Goal: Navigation & Orientation: Find specific page/section

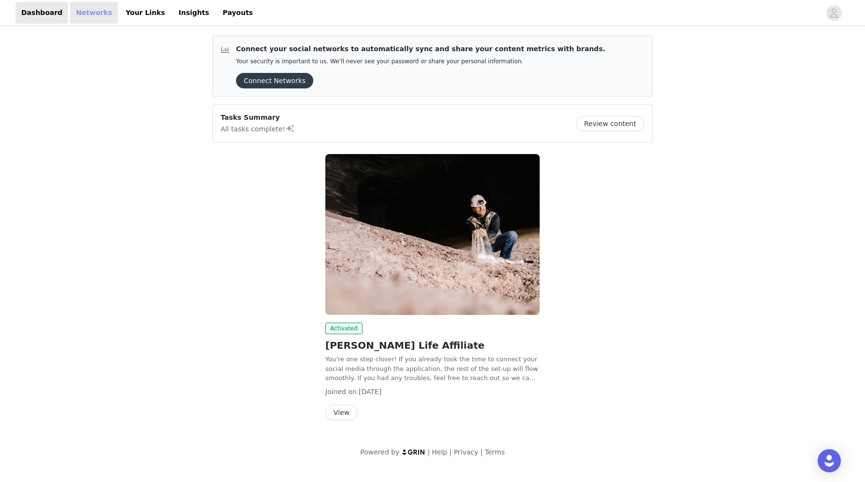
click at [88, 11] on link "Networks" at bounding box center [94, 13] width 48 height 22
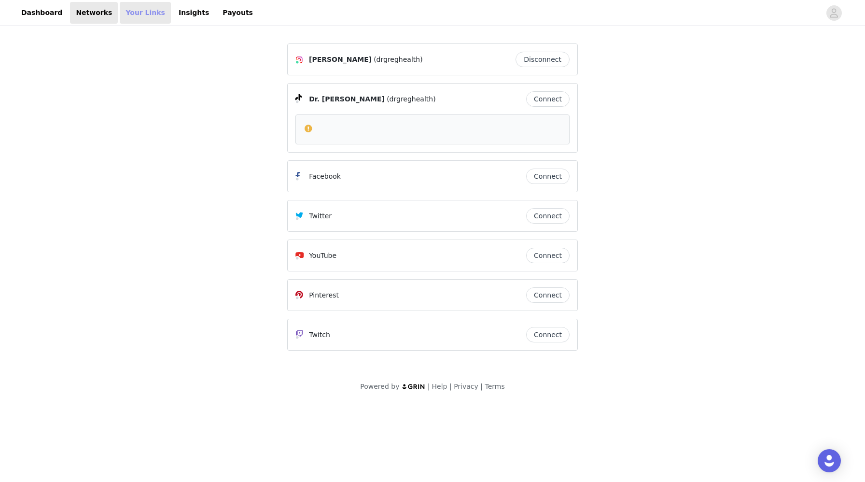
click at [120, 12] on link "Your Links" at bounding box center [145, 13] width 51 height 22
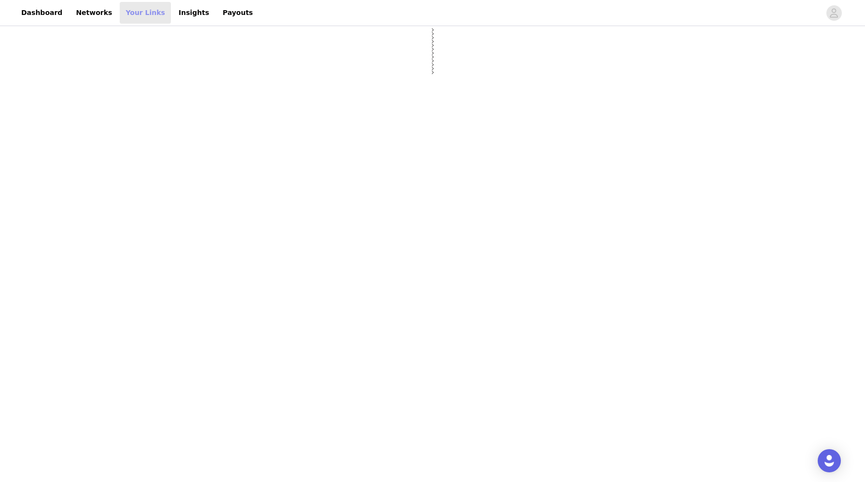
select select "12"
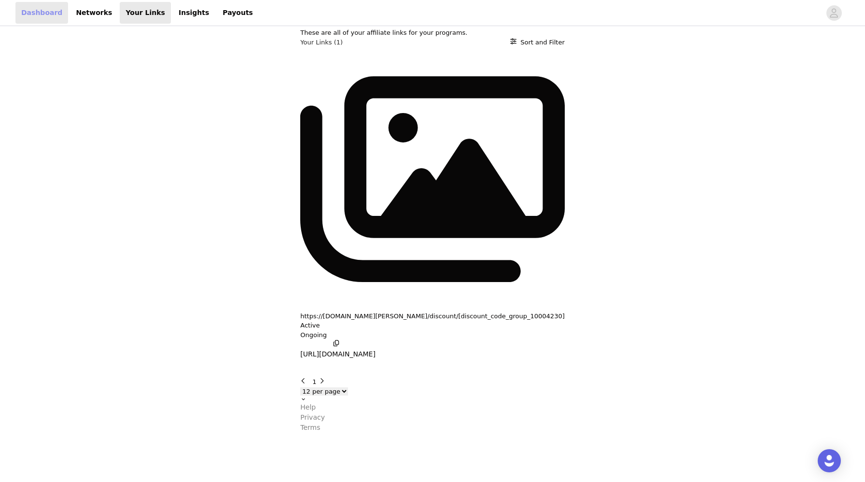
click at [36, 17] on link "Dashboard" at bounding box center [41, 13] width 53 height 22
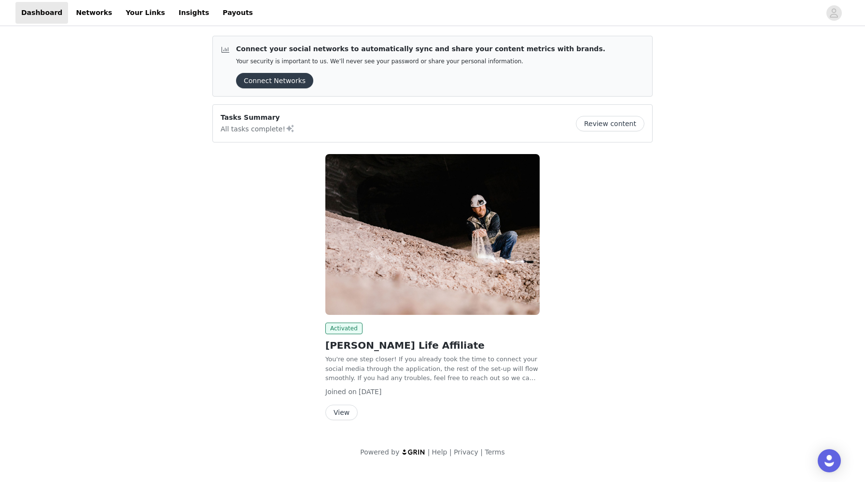
click at [330, 409] on button "View" at bounding box center [341, 412] width 32 height 15
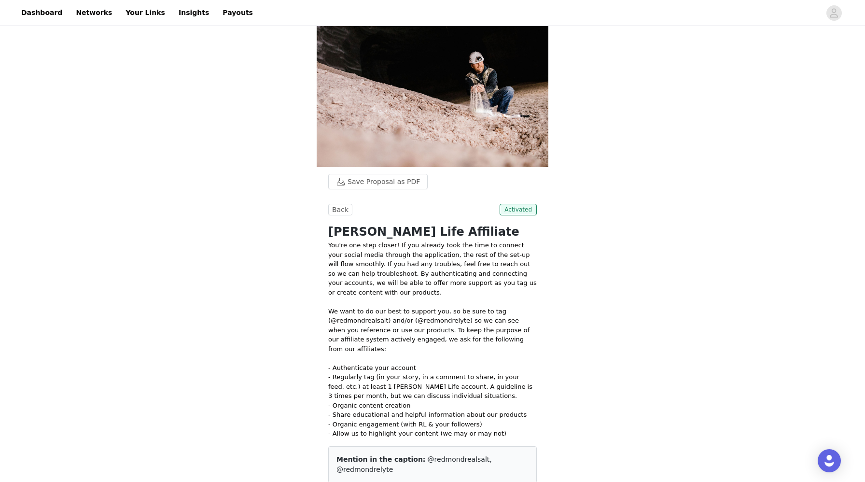
scroll to position [17, 0]
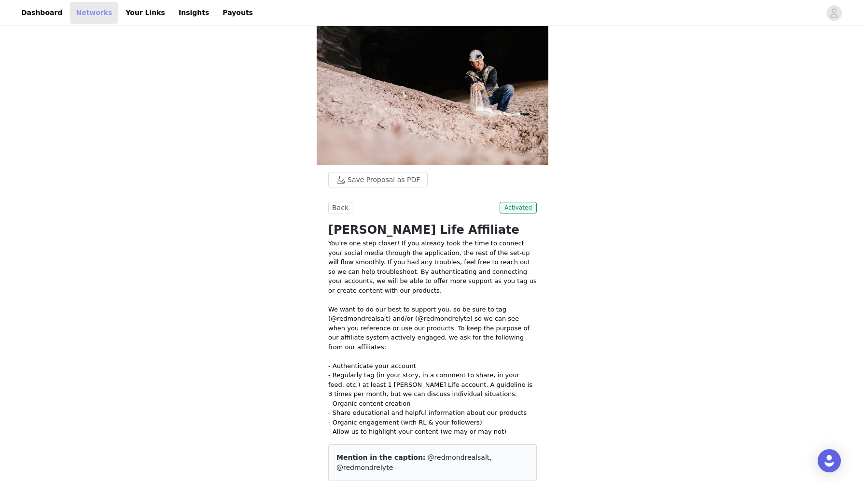
click at [95, 13] on link "Networks" at bounding box center [94, 13] width 48 height 22
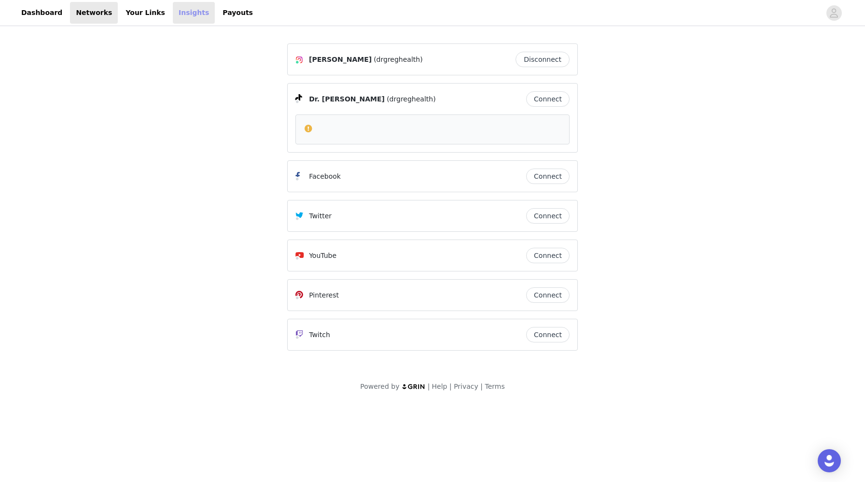
click at [175, 19] on link "Insights" at bounding box center [194, 13] width 42 height 22
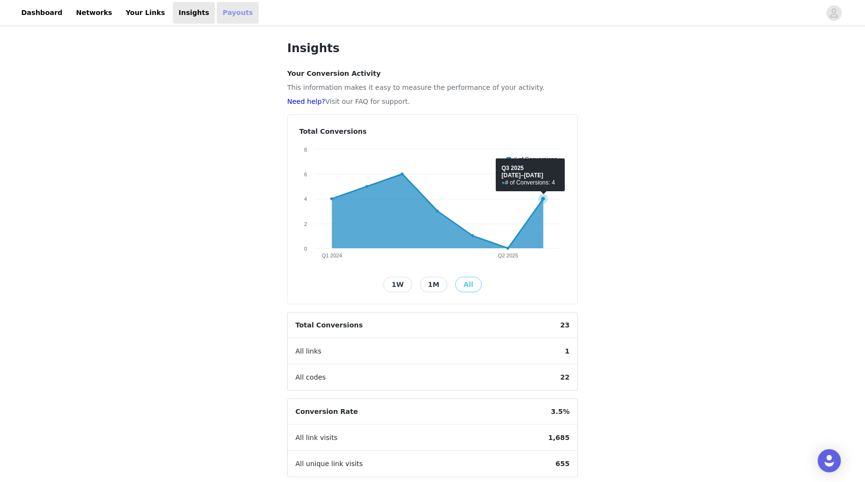
click at [544, 200] on icon at bounding box center [543, 199] width 4 height 4
click at [435, 288] on button "1M" at bounding box center [434, 284] width 28 height 15
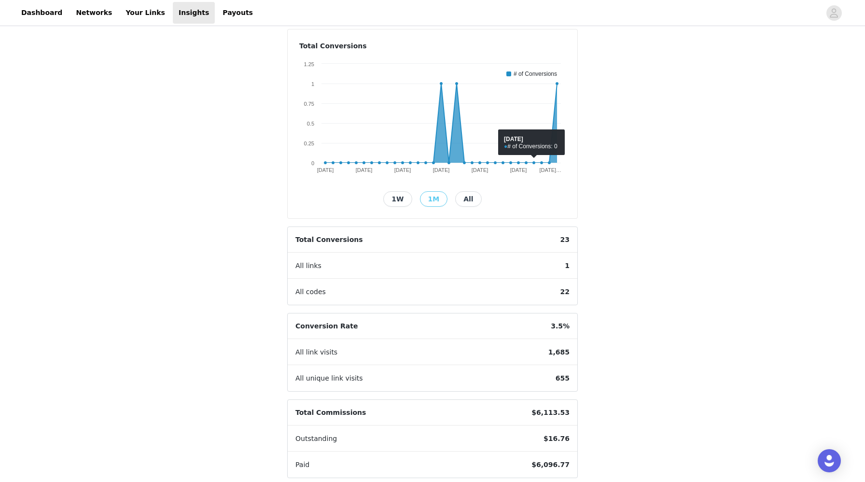
scroll to position [126, 0]
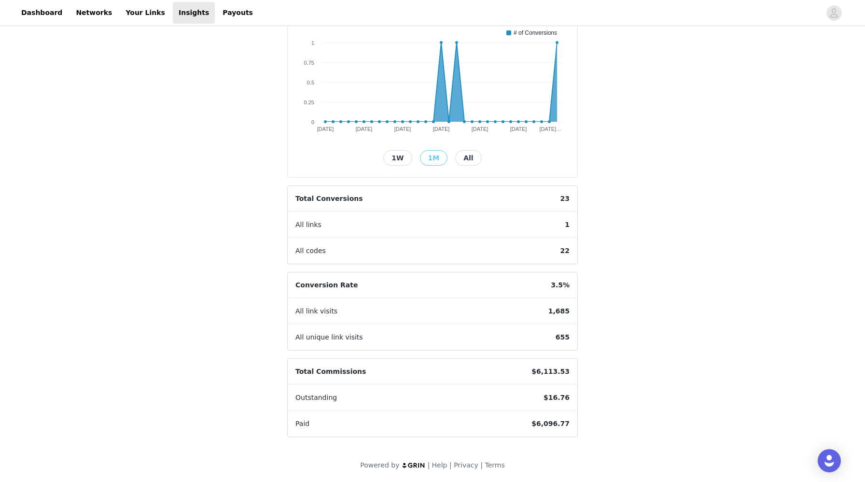
click at [551, 406] on span "$16.76" at bounding box center [557, 398] width 42 height 26
click at [553, 281] on span "3.5%" at bounding box center [560, 285] width 34 height 26
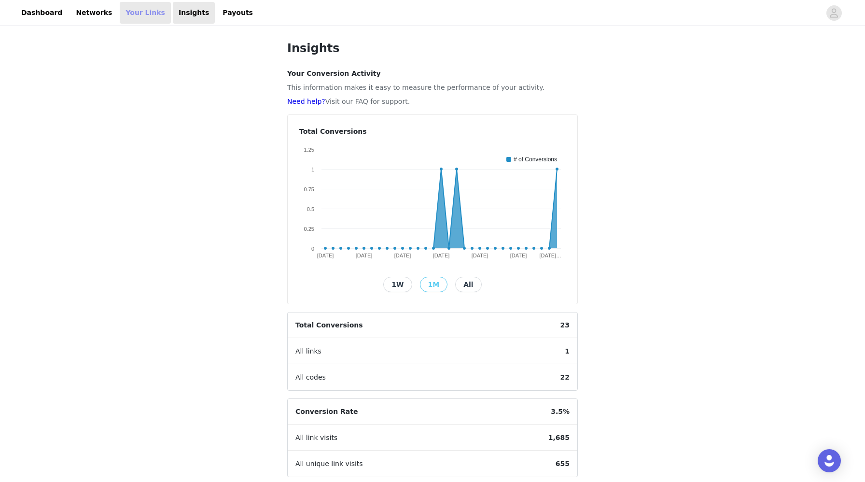
click at [126, 11] on link "Your Links" at bounding box center [145, 13] width 51 height 22
select select "12"
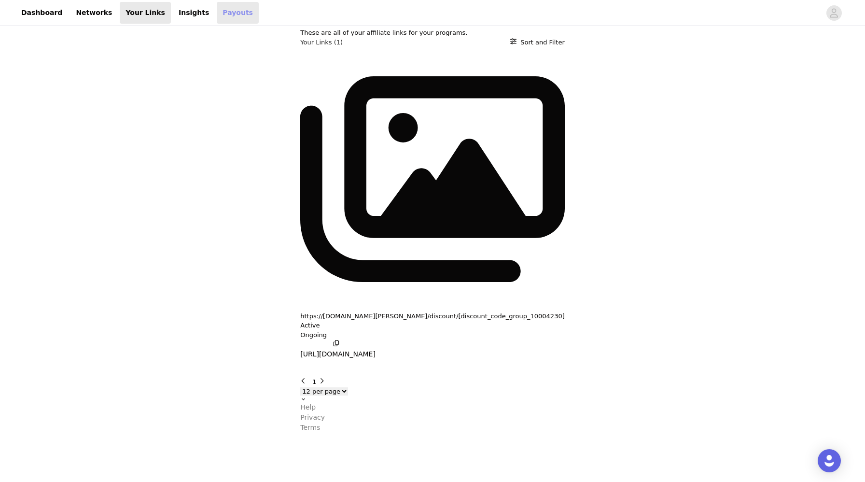
click at [223, 17] on link "Payouts" at bounding box center [238, 13] width 42 height 22
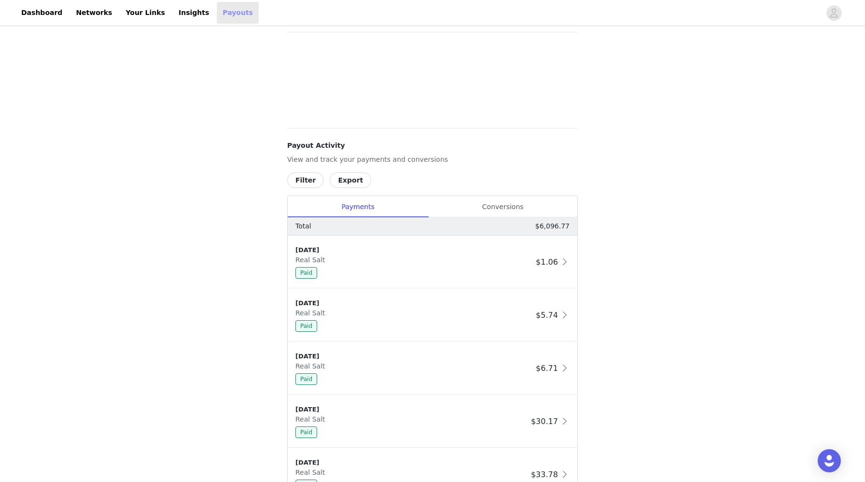
scroll to position [51, 0]
click at [490, 201] on div "Payouts View your payment related transactions. Payout Activity View and track …" at bounding box center [433, 307] width 314 height 660
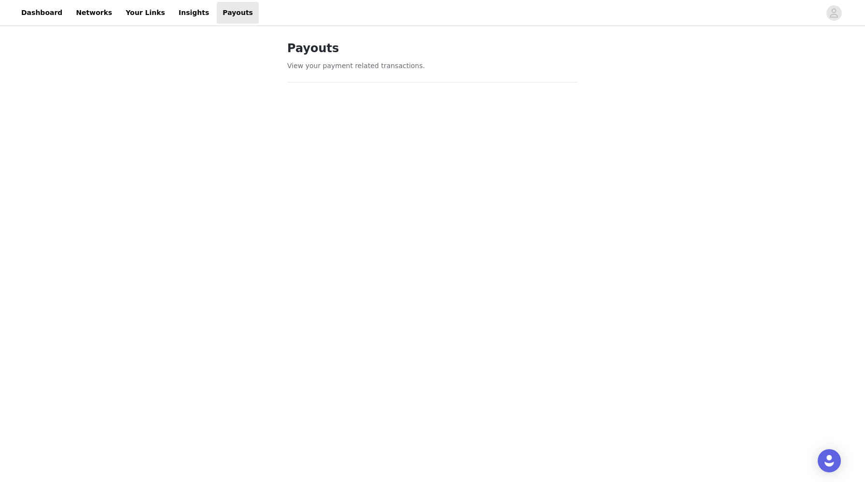
select select "12"
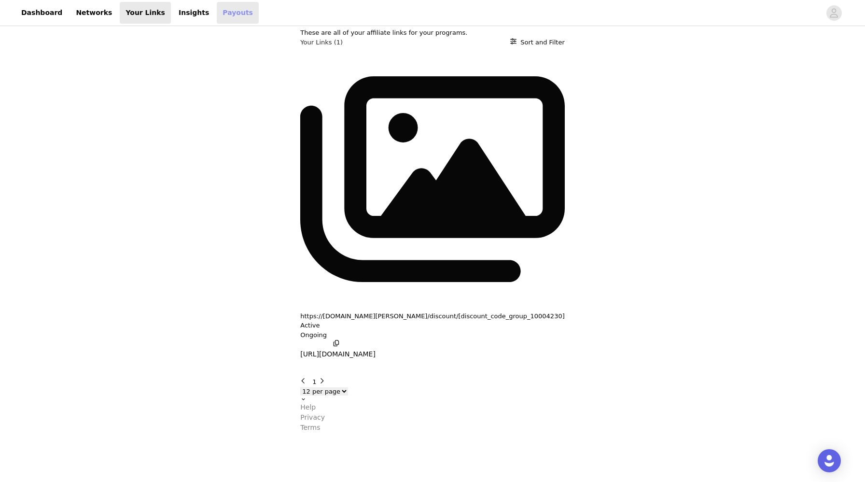
click at [223, 19] on link "Payouts" at bounding box center [238, 13] width 42 height 22
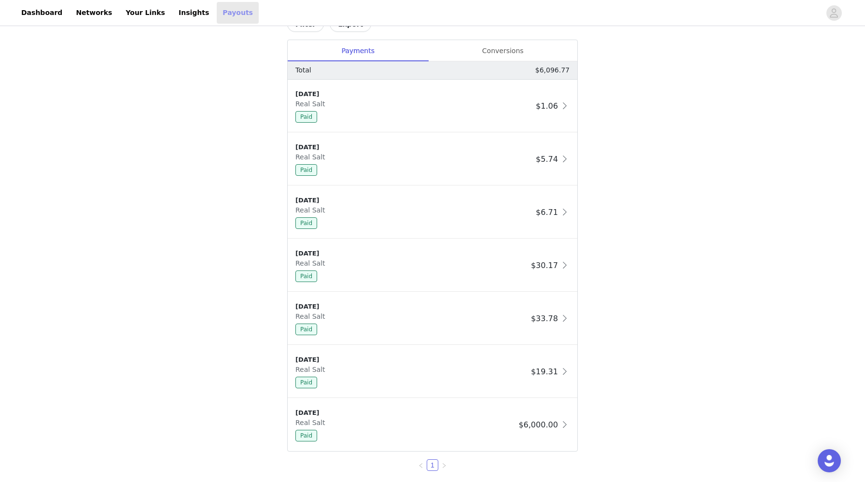
scroll to position [513, 0]
